Goal: Task Accomplishment & Management: Use online tool/utility

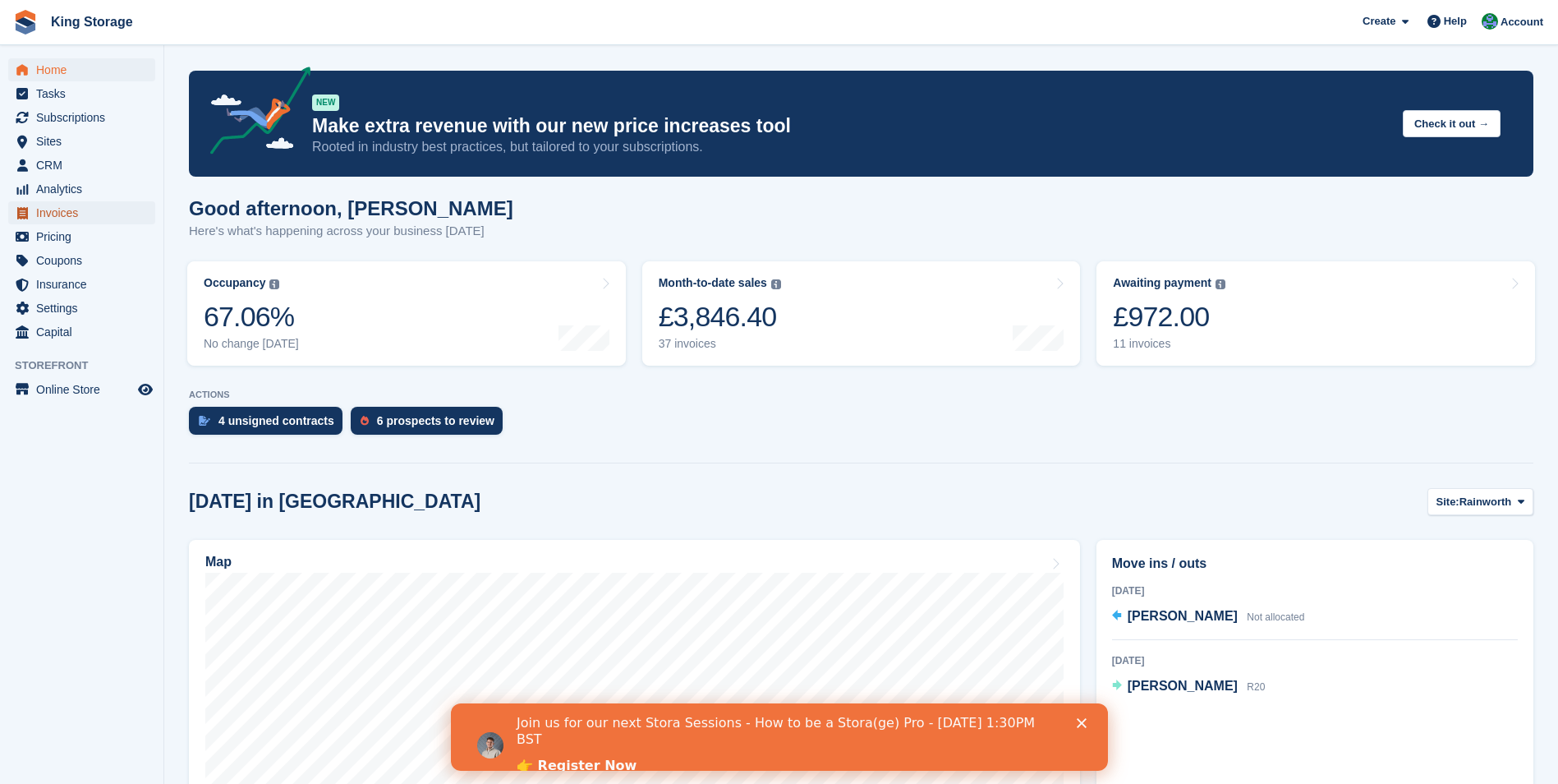
click at [53, 220] on span "Invoices" at bounding box center [84, 212] width 98 height 23
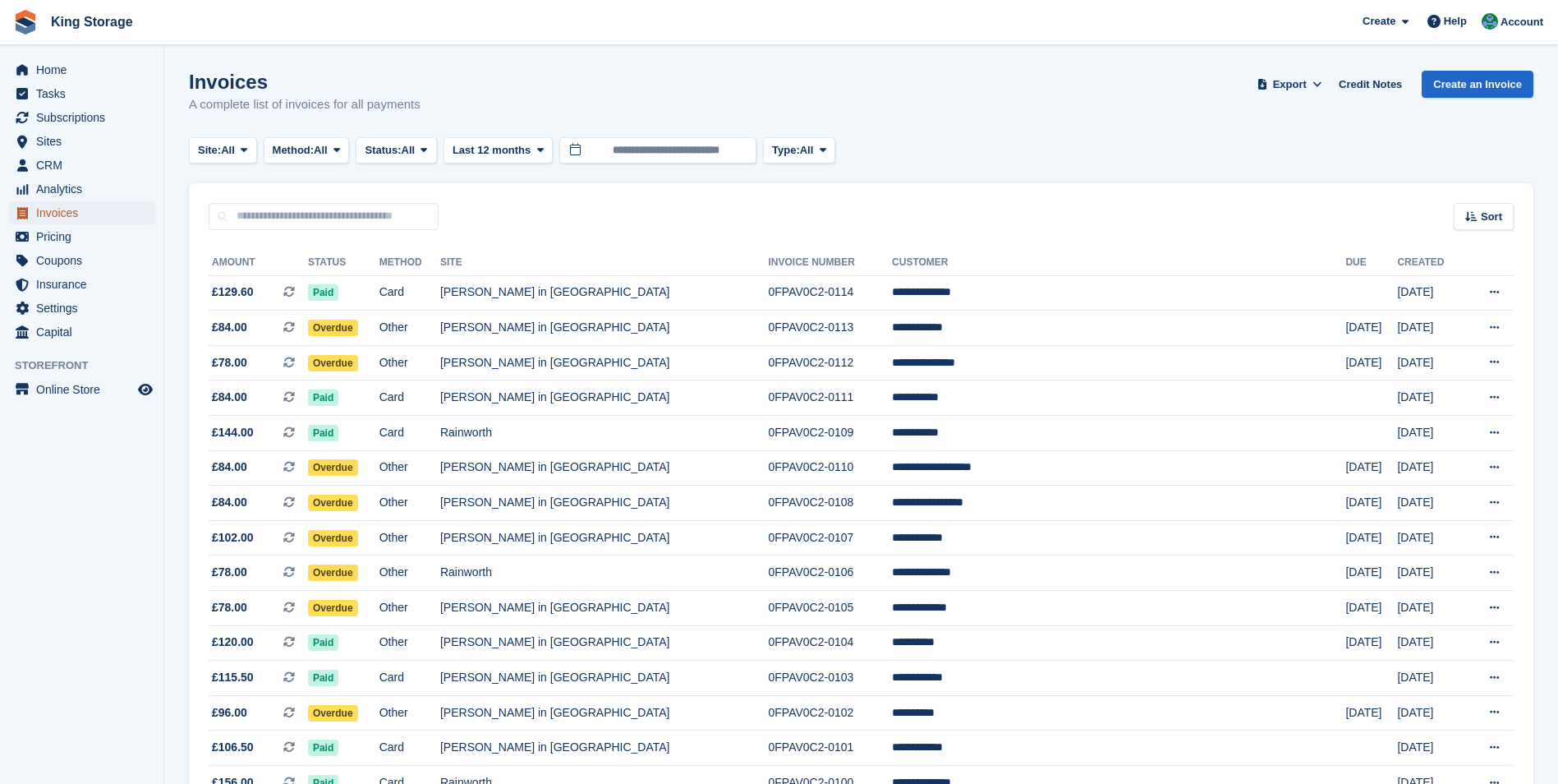
click at [49, 215] on span "Invoices" at bounding box center [84, 212] width 98 height 23
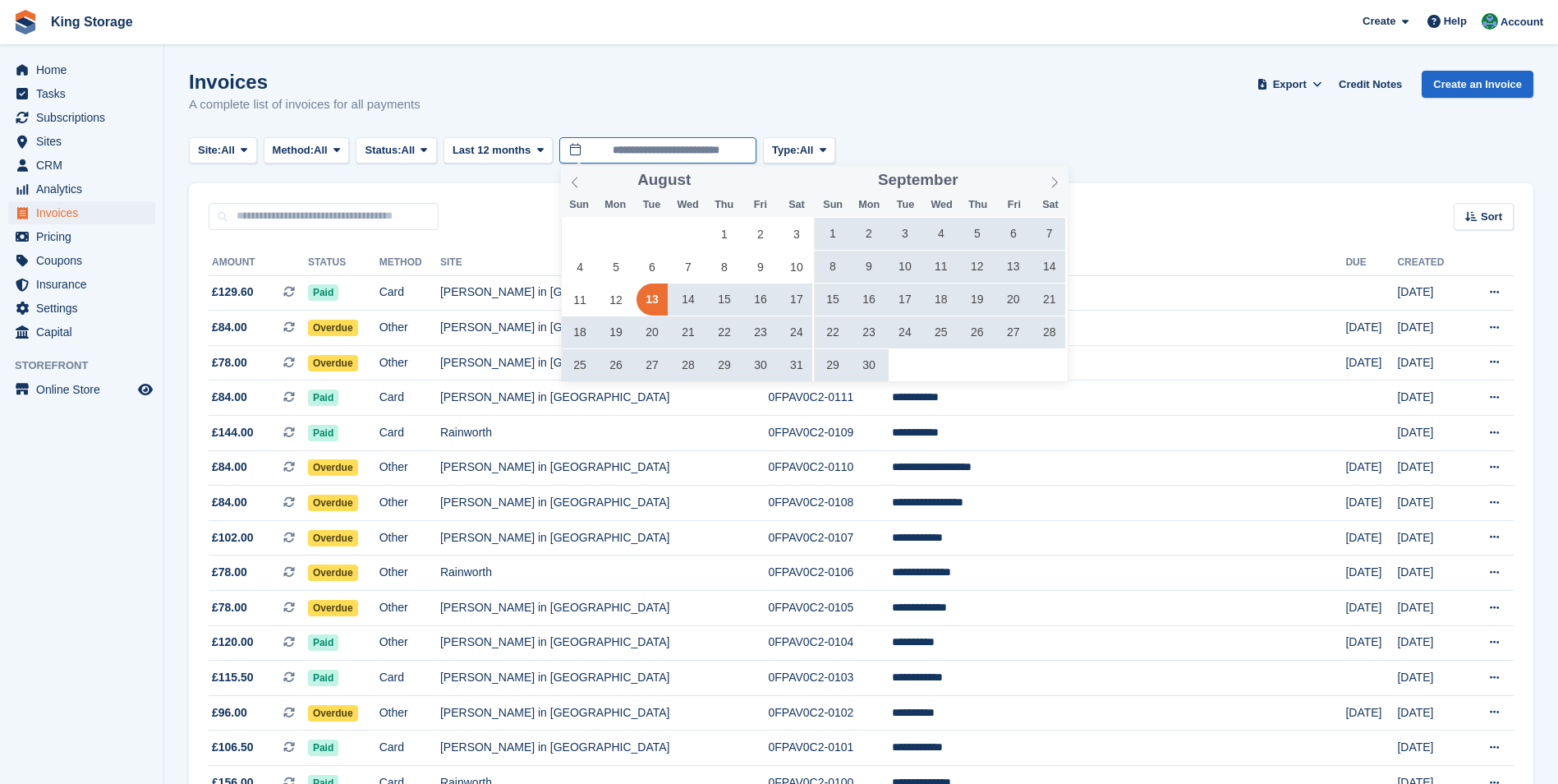
click at [681, 153] on input "**********" at bounding box center [657, 151] width 197 height 28
click at [1057, 184] on icon at bounding box center [1055, 182] width 12 height 12
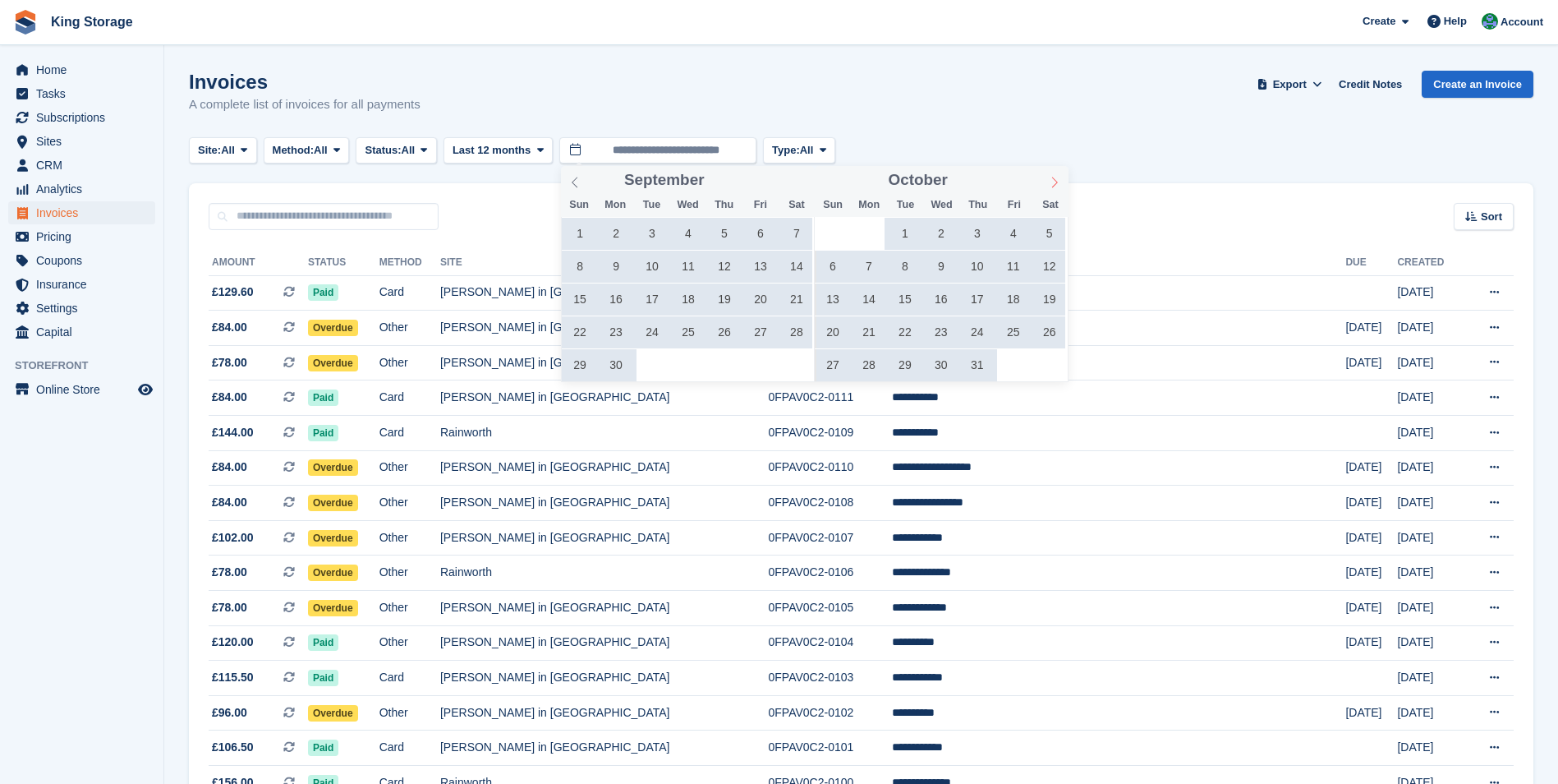
click at [1057, 184] on icon at bounding box center [1055, 182] width 12 height 12
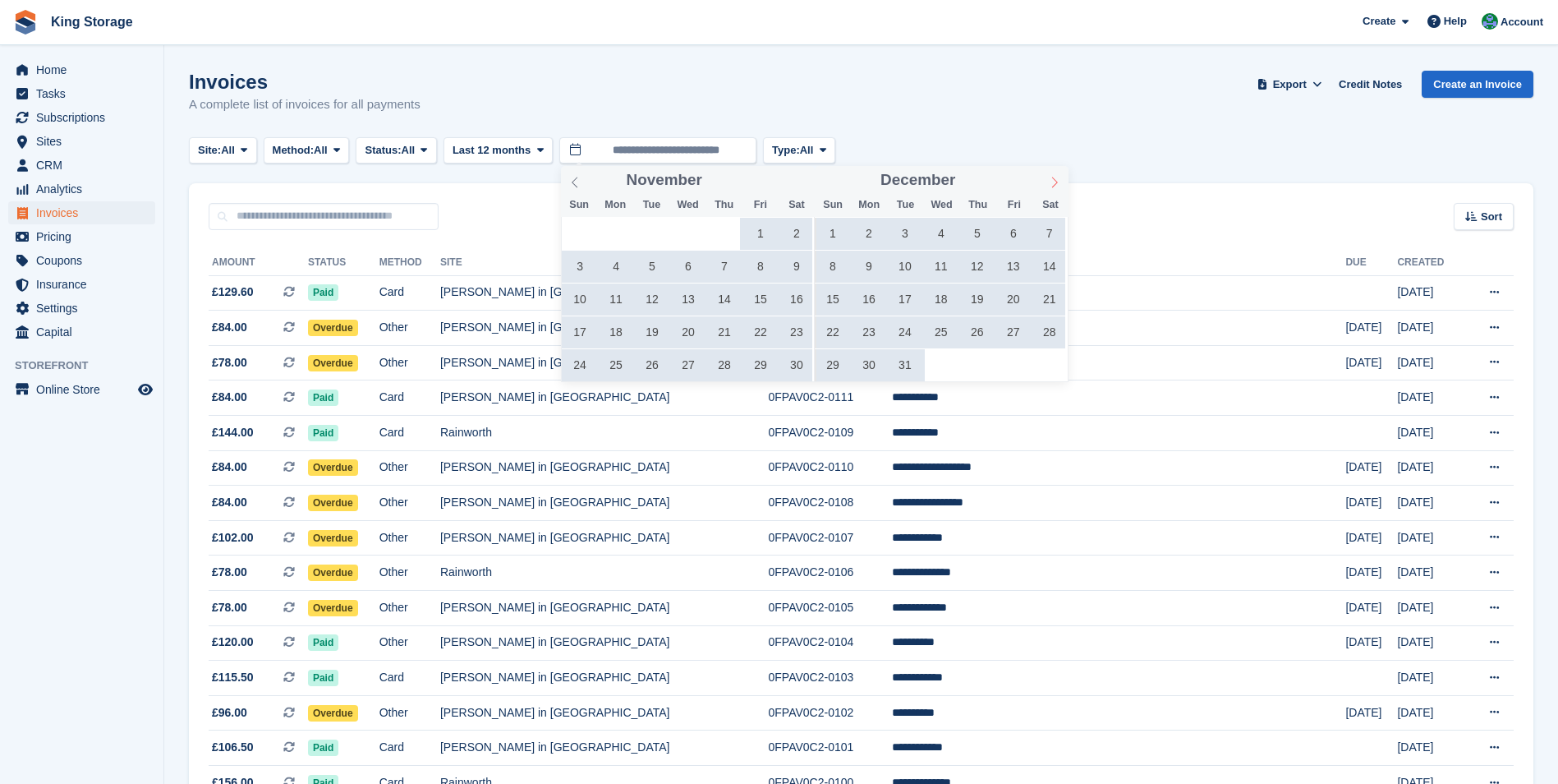
click at [1057, 184] on icon at bounding box center [1055, 182] width 12 height 12
type input "****"
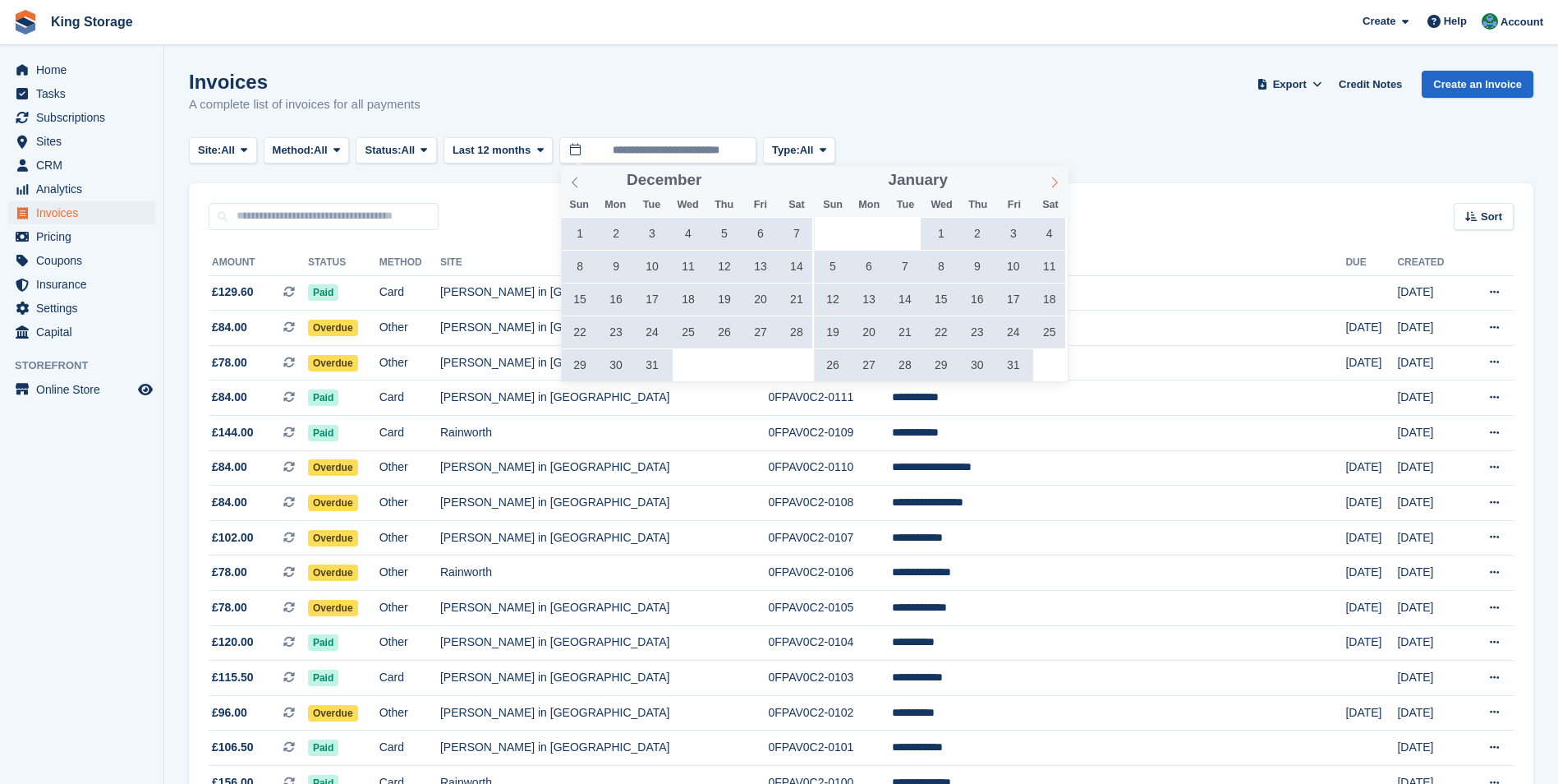
click at [1057, 184] on icon at bounding box center [1055, 182] width 12 height 12
type input "****"
click at [1057, 184] on icon at bounding box center [1055, 182] width 12 height 12
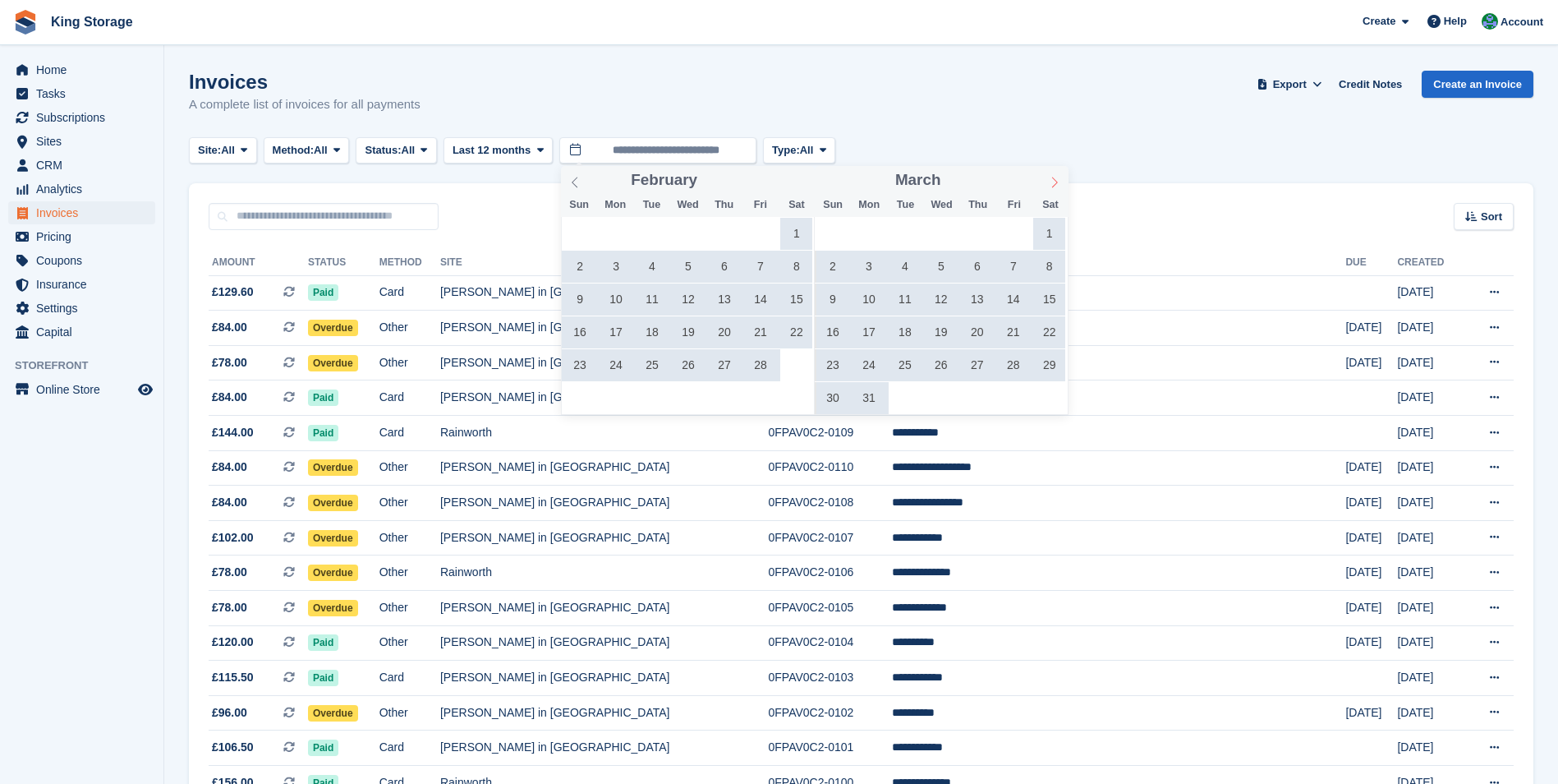
click at [1057, 184] on icon at bounding box center [1055, 182] width 12 height 12
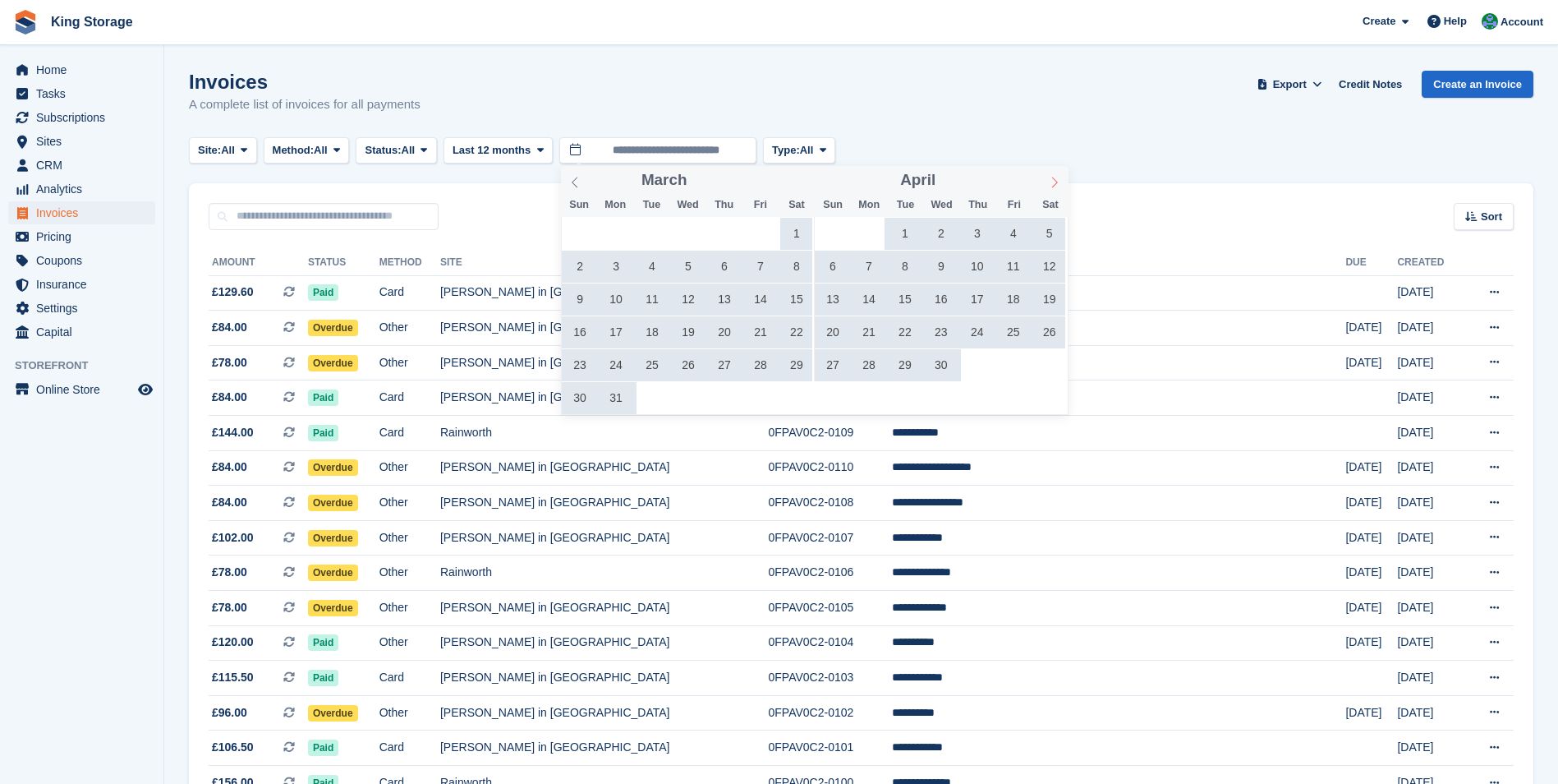
click at [1054, 184] on icon at bounding box center [1055, 182] width 12 height 12
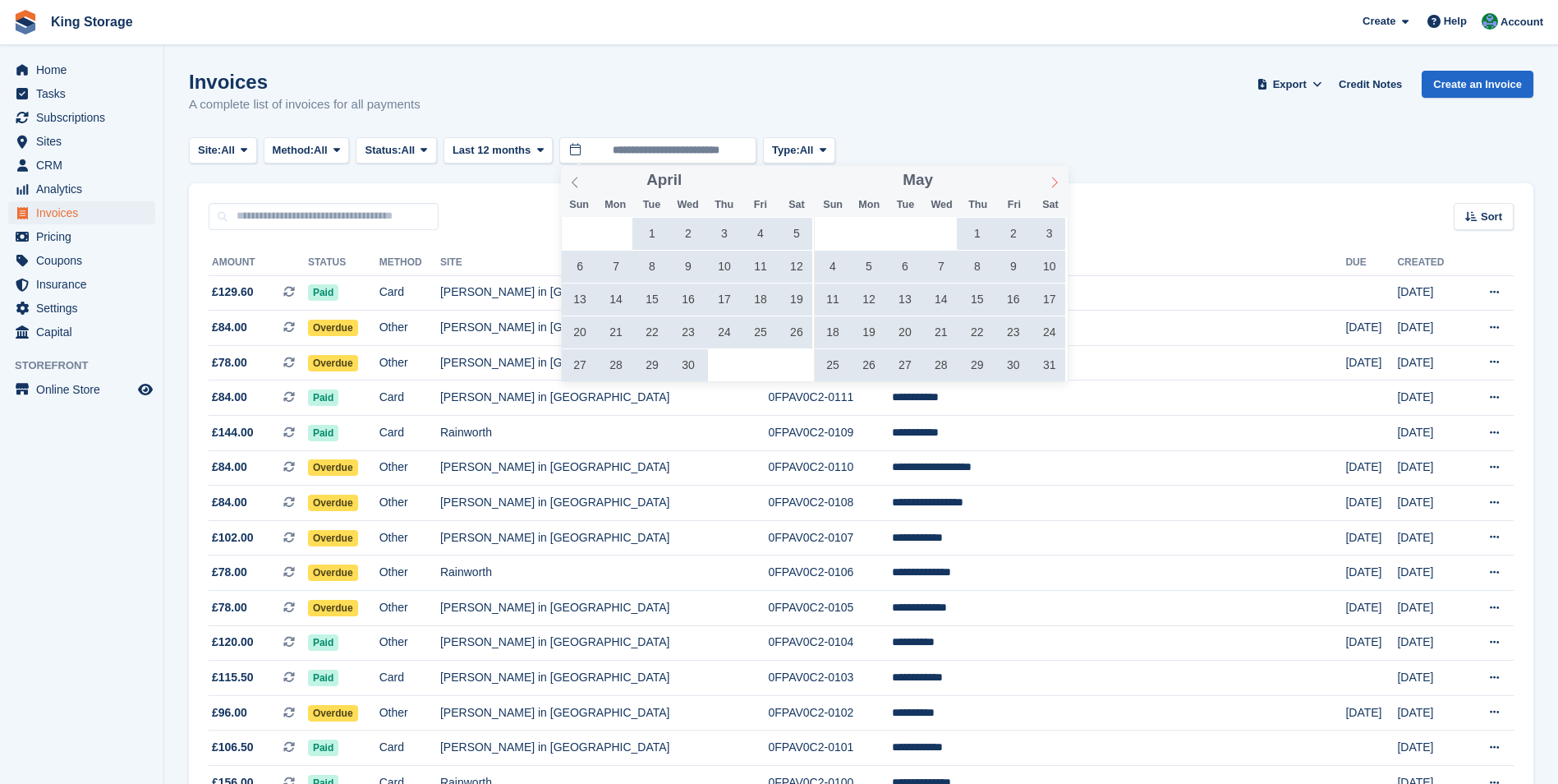
click at [1054, 184] on icon at bounding box center [1055, 182] width 12 height 12
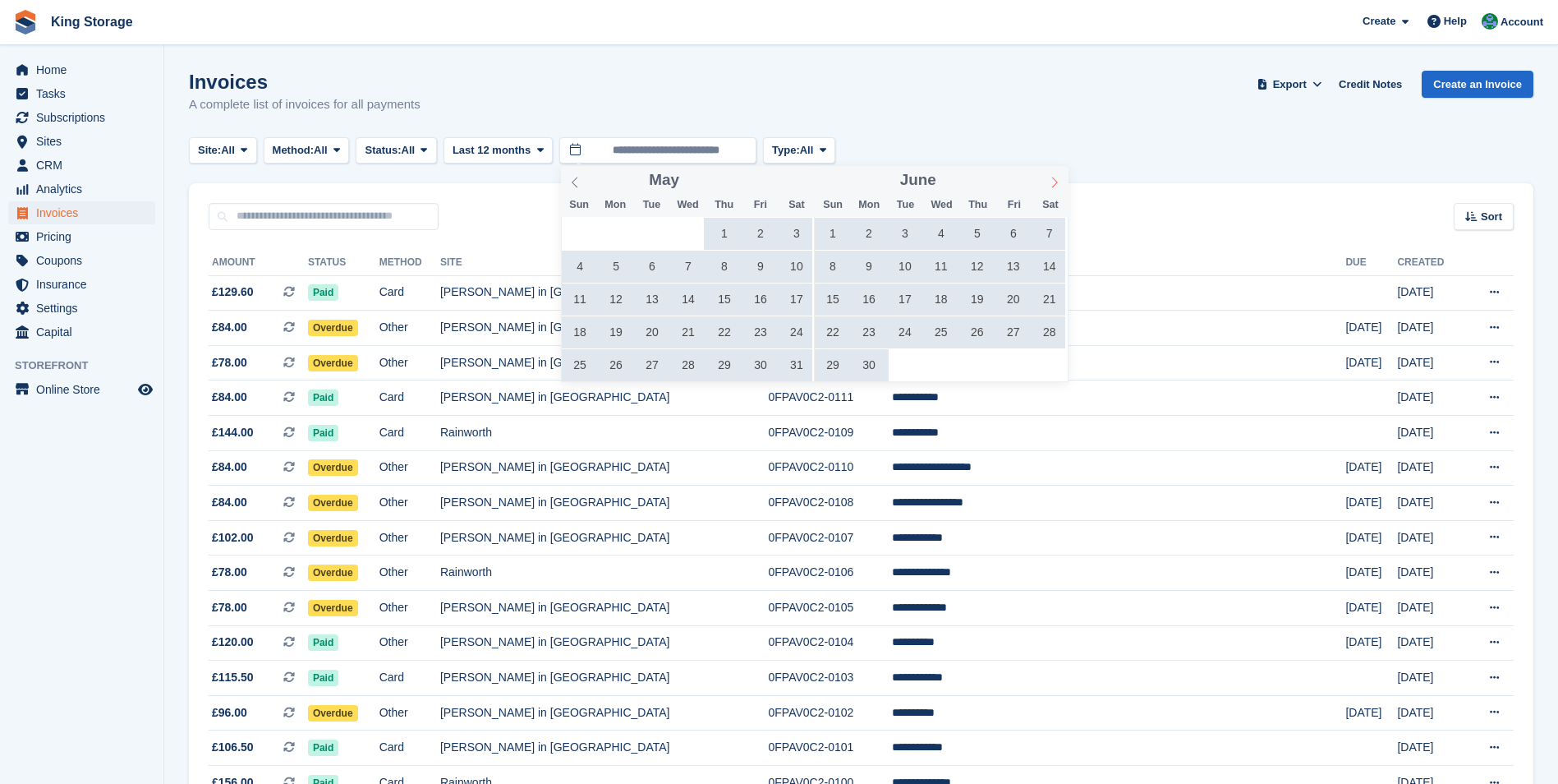
click at [1054, 184] on icon at bounding box center [1055, 182] width 12 height 12
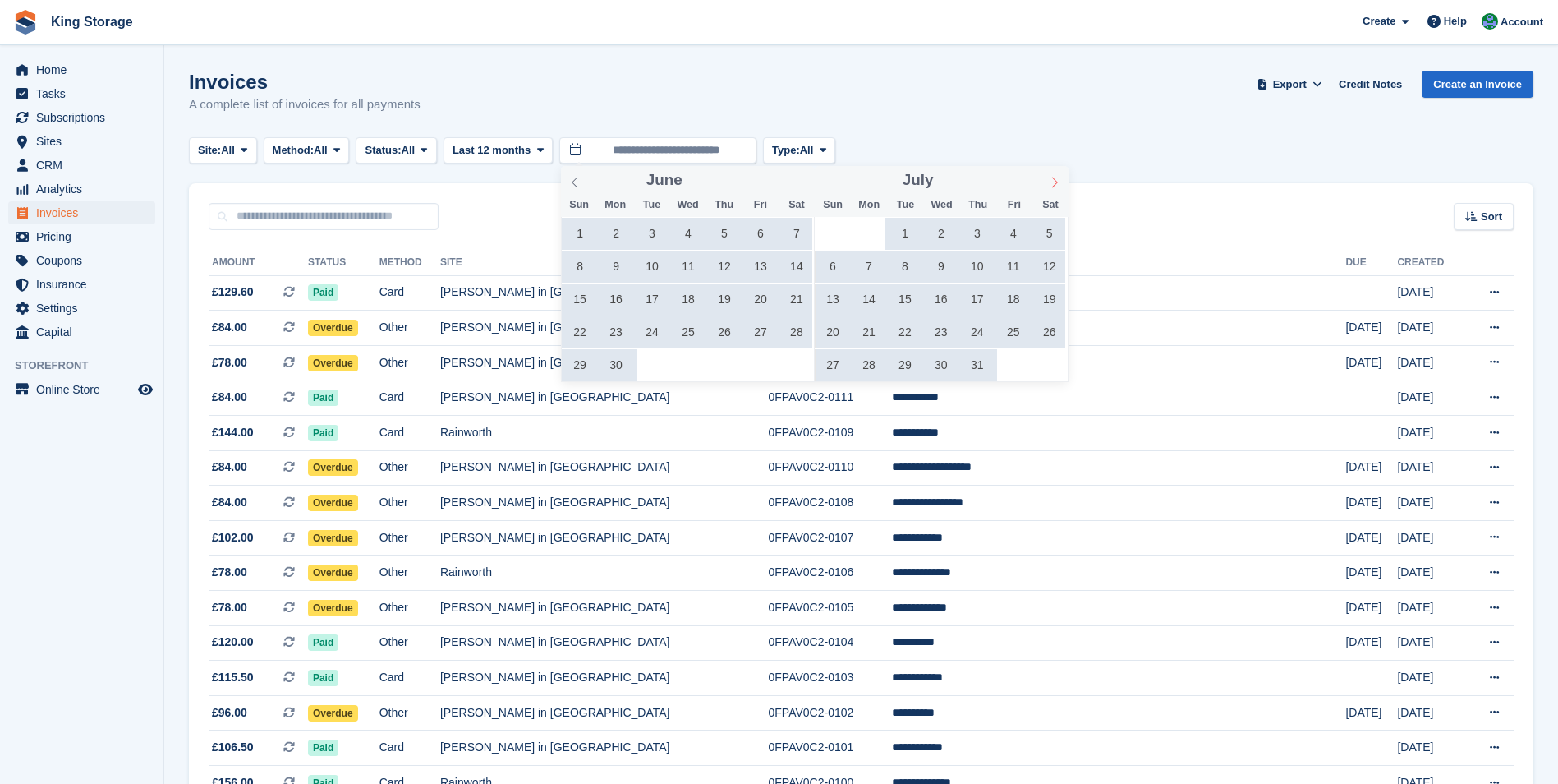
click at [1054, 183] on icon at bounding box center [1055, 182] width 12 height 12
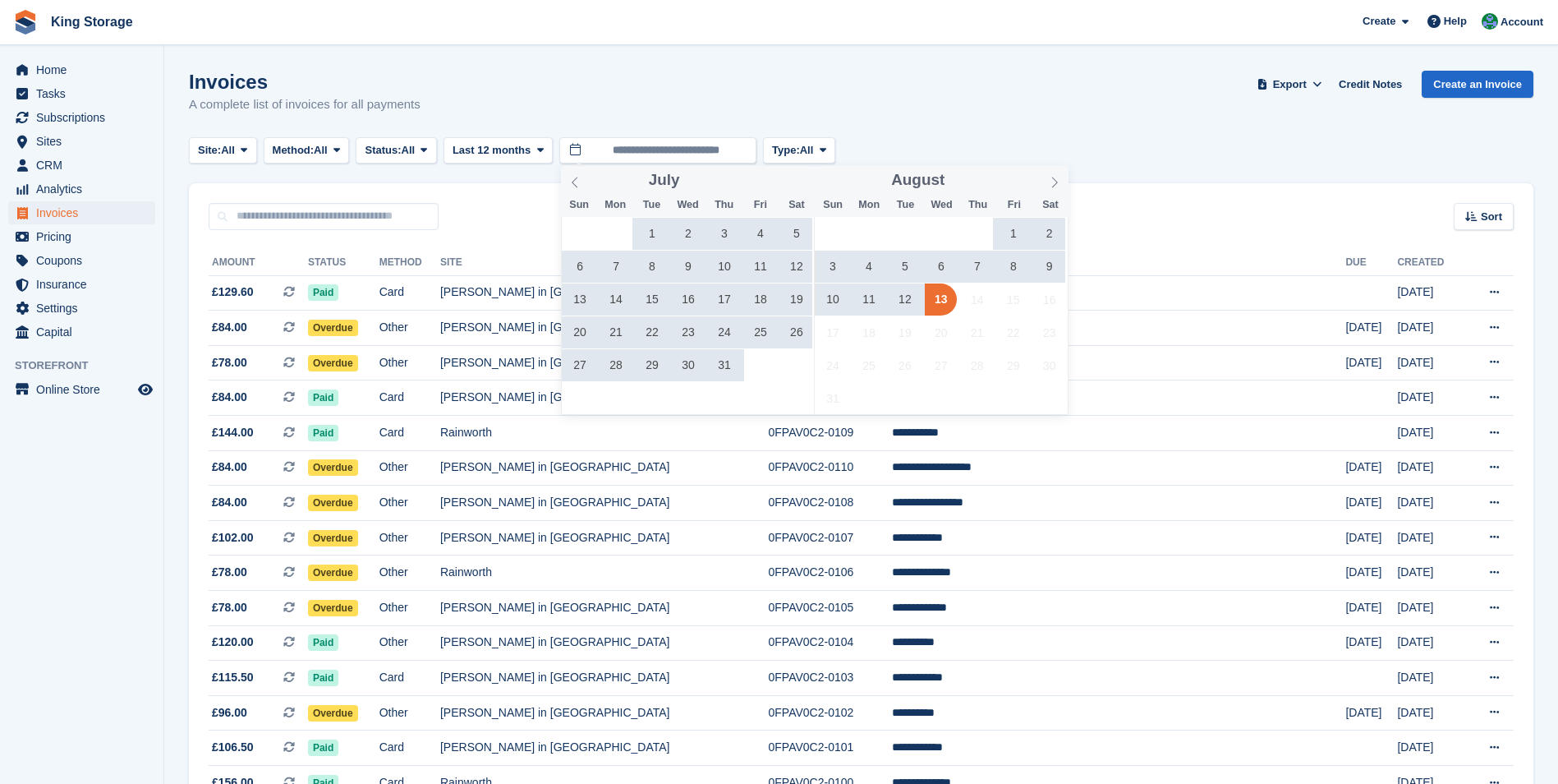
click at [1048, 266] on span "9" at bounding box center [1049, 266] width 32 height 32
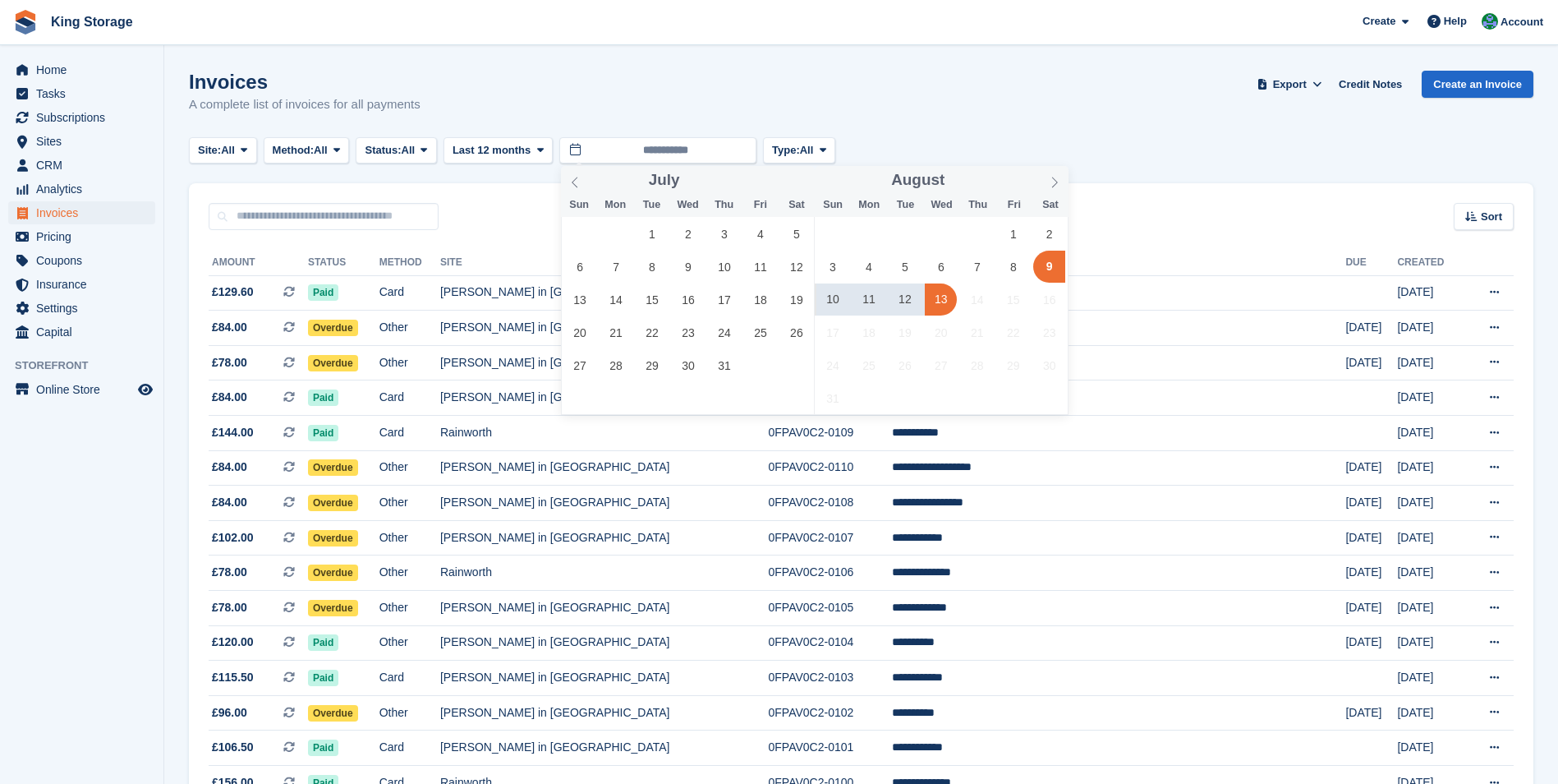
click at [946, 301] on span "13" at bounding box center [941, 299] width 32 height 32
type input "**********"
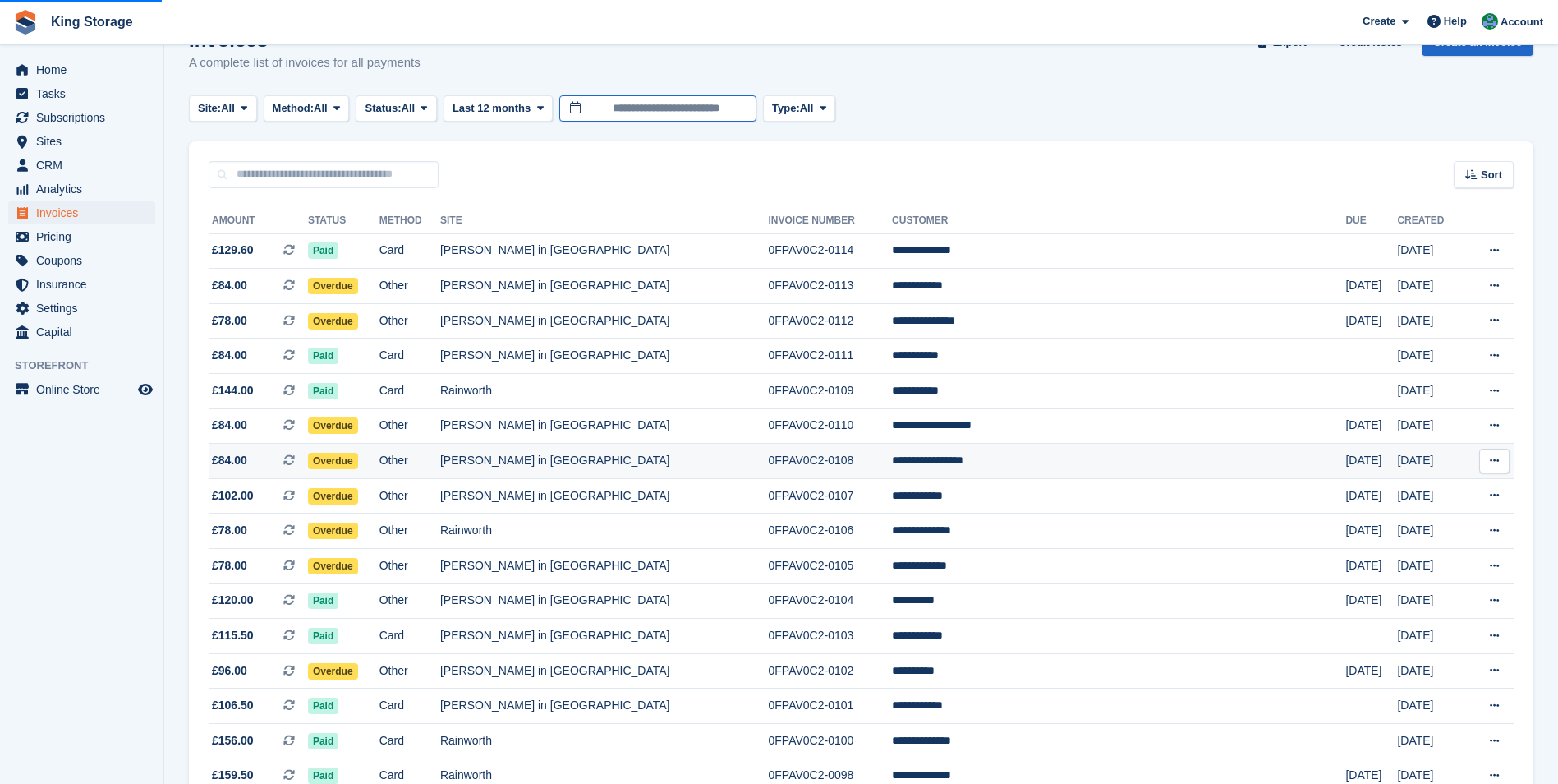
scroll to position [164, 0]
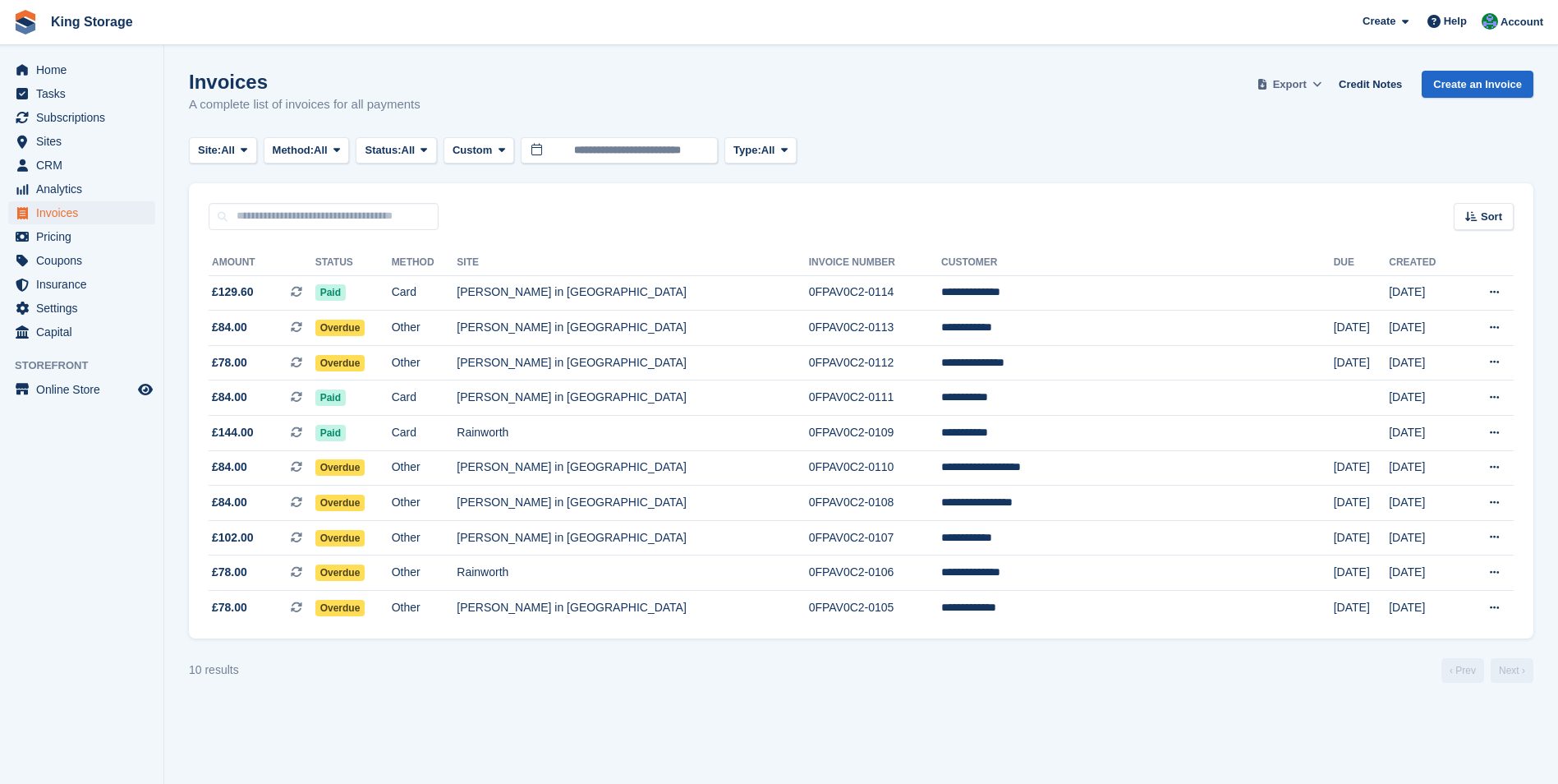
click at [1298, 90] on span "Export" at bounding box center [1290, 84] width 34 height 17
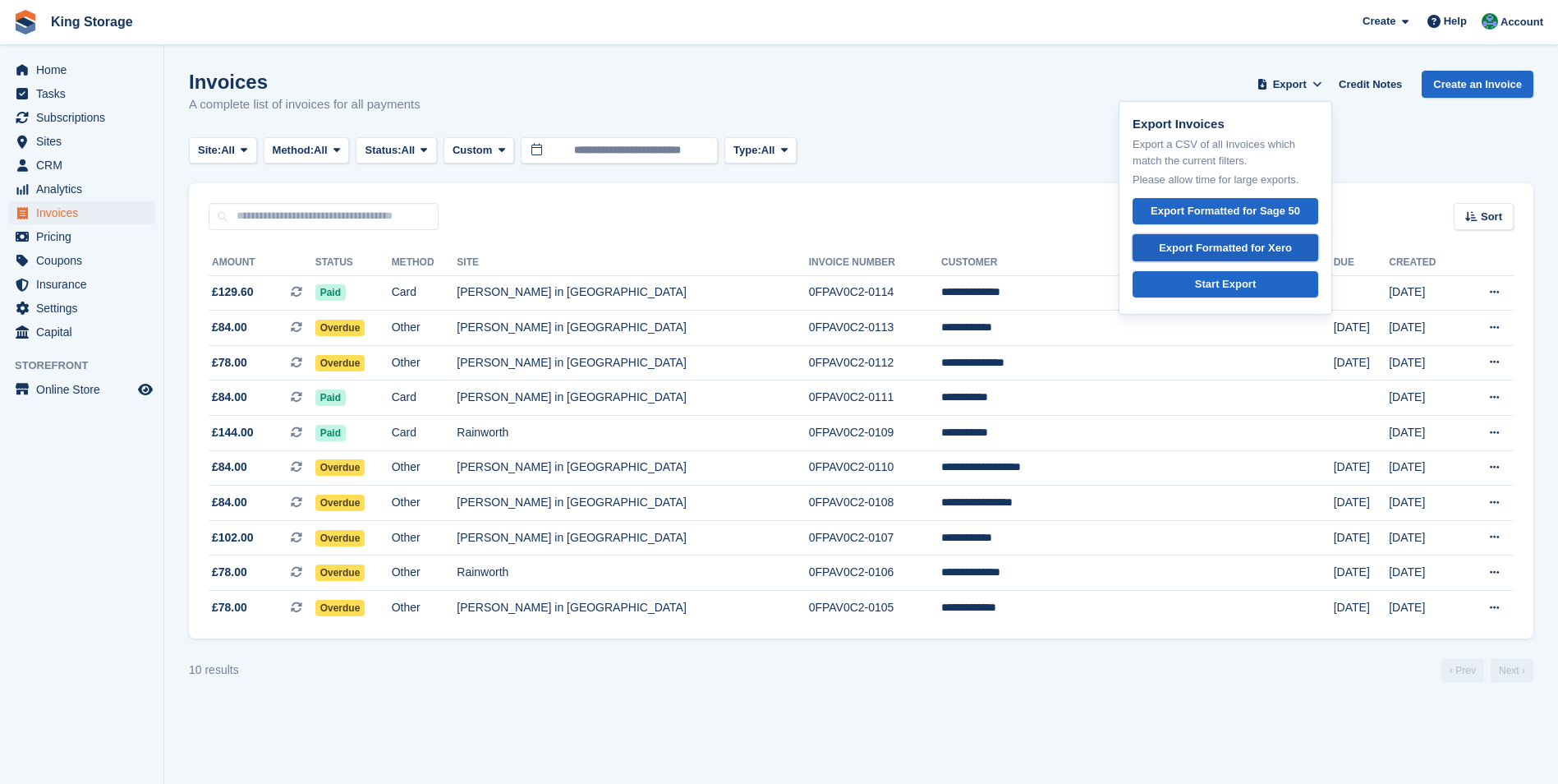
click at [1256, 246] on div "Export Formatted for Xero" at bounding box center [1226, 248] width 133 height 17
